Goal: Information Seeking & Learning: Learn about a topic

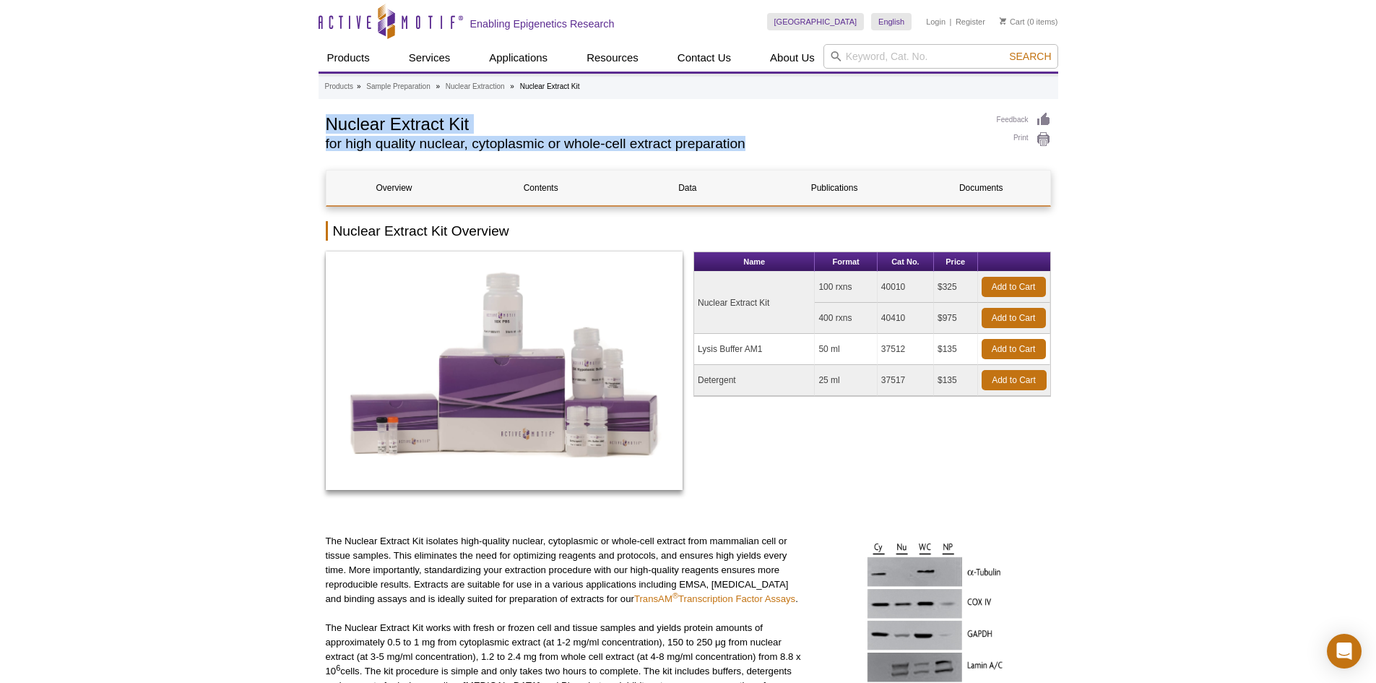
drag, startPoint x: 321, startPoint y: 125, endPoint x: 782, endPoint y: 152, distance: 461.8
click at [952, 566] on img at bounding box center [932, 647] width 181 height 227
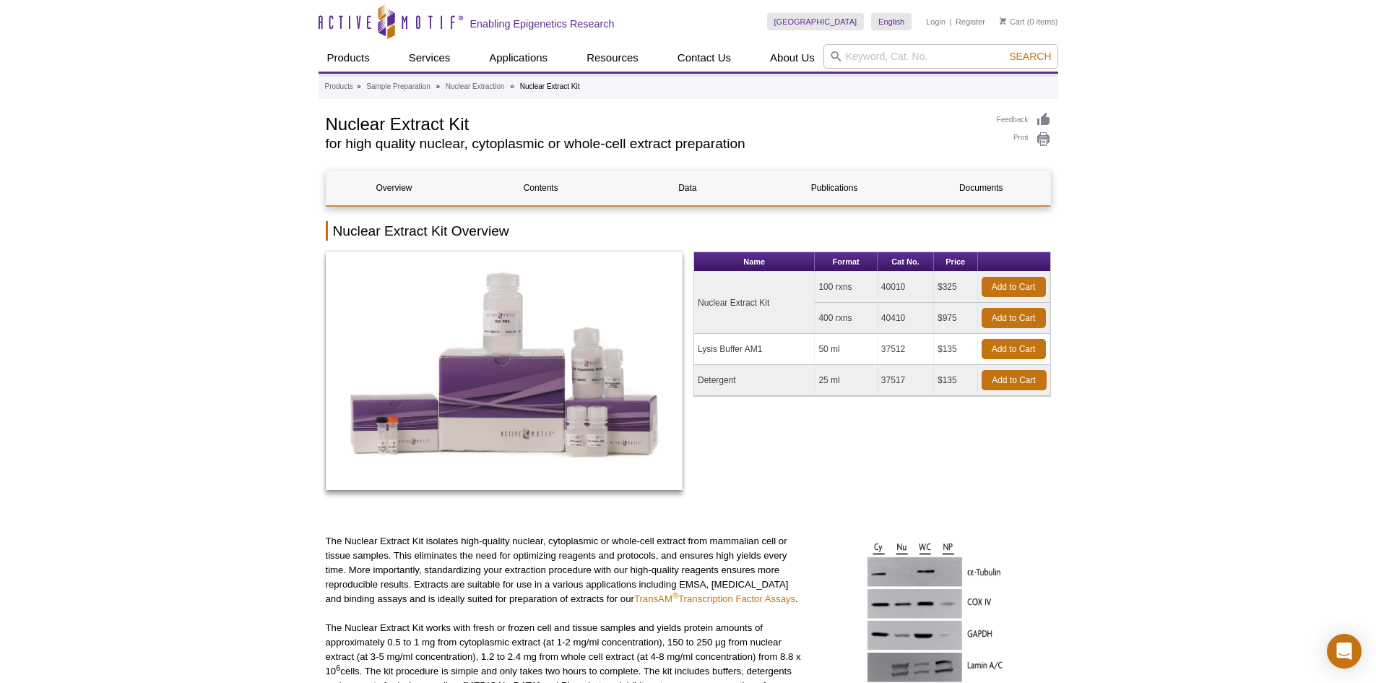
click at [741, 300] on td "Nuclear Extract Kit" at bounding box center [754, 303] width 121 height 62
click at [537, 184] on link "Contents" at bounding box center [541, 188] width 136 height 35
click at [741, 303] on td "Nuclear Extract Kit" at bounding box center [754, 303] width 121 height 62
click at [832, 266] on th "Format" at bounding box center [846, 262] width 62 height 20
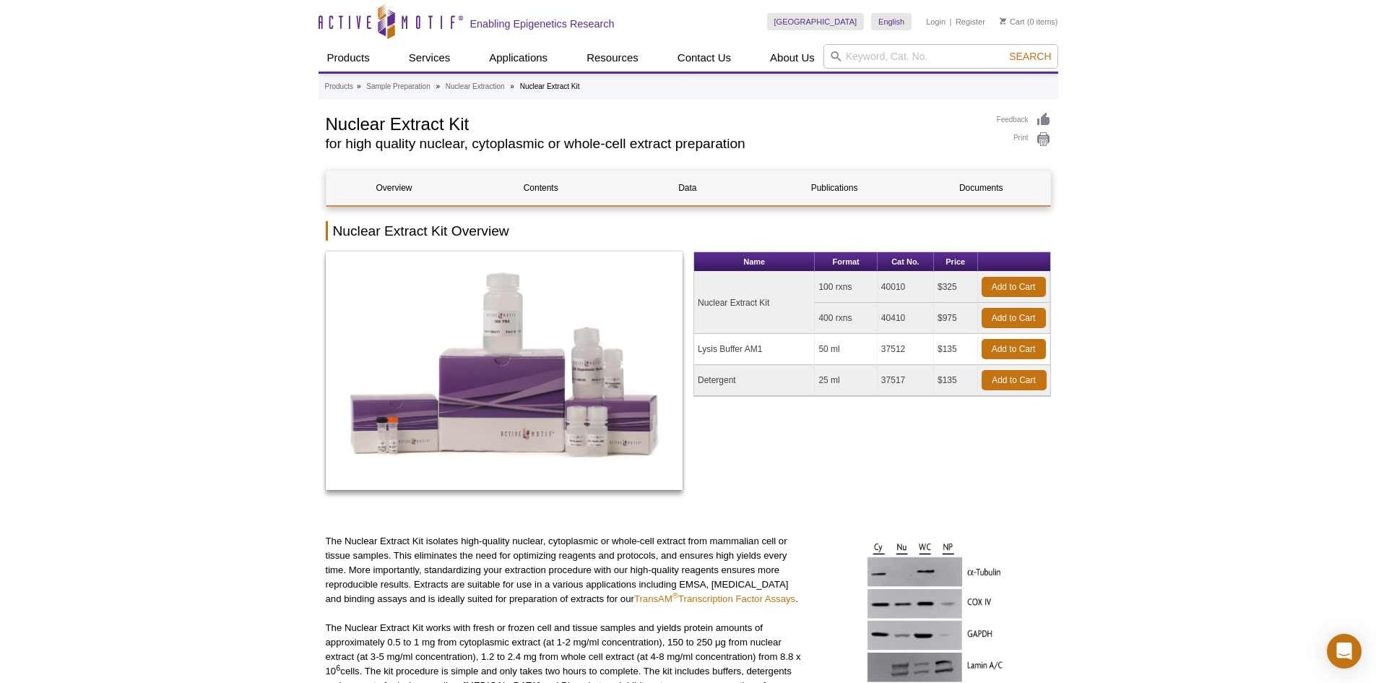
drag, startPoint x: 907, startPoint y: 283, endPoint x: 863, endPoint y: 284, distance: 44.1
click at [863, 284] on tr "Nuclear Extract Kit 100 rxns 40010 $325 Add to Cart" at bounding box center [872, 287] width 356 height 31
copy tr "40010"
drag, startPoint x: 324, startPoint y: 123, endPoint x: 503, endPoint y: 119, distance: 179.3
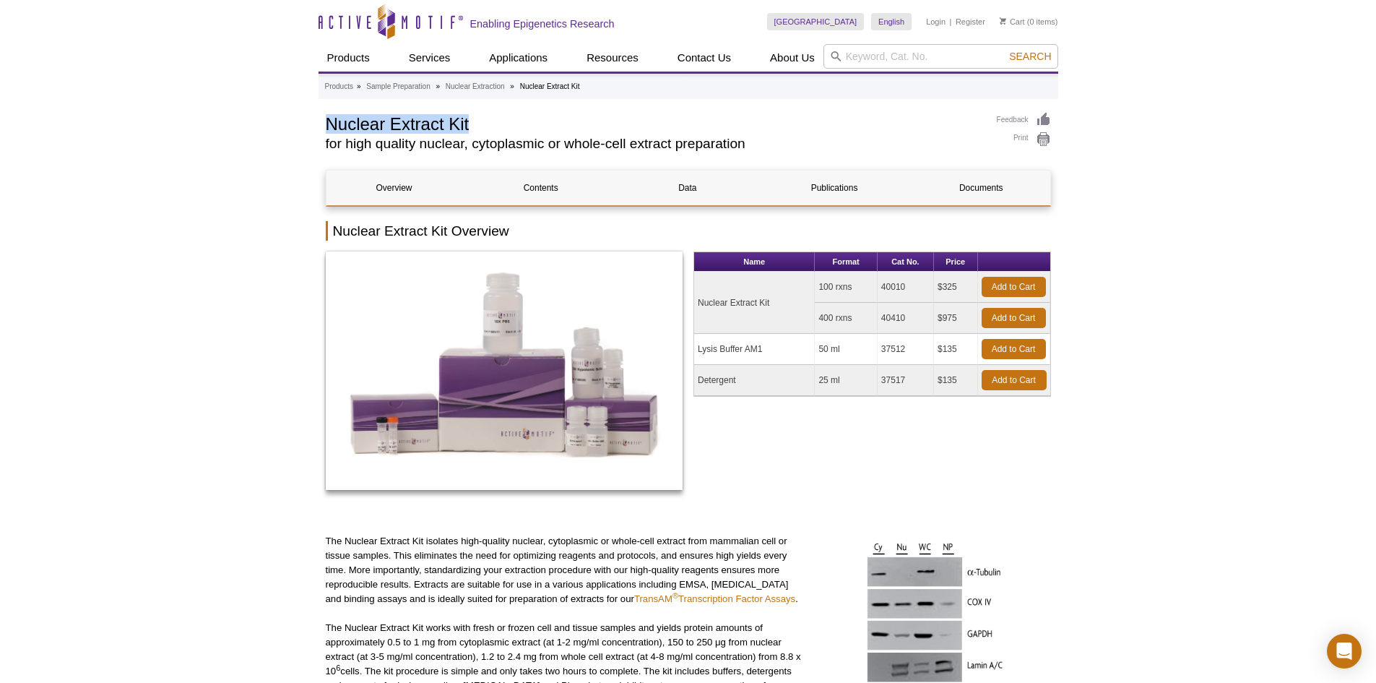
copy h1 "Nuclear Extract Kit"
